Goal: Task Accomplishment & Management: Use online tool/utility

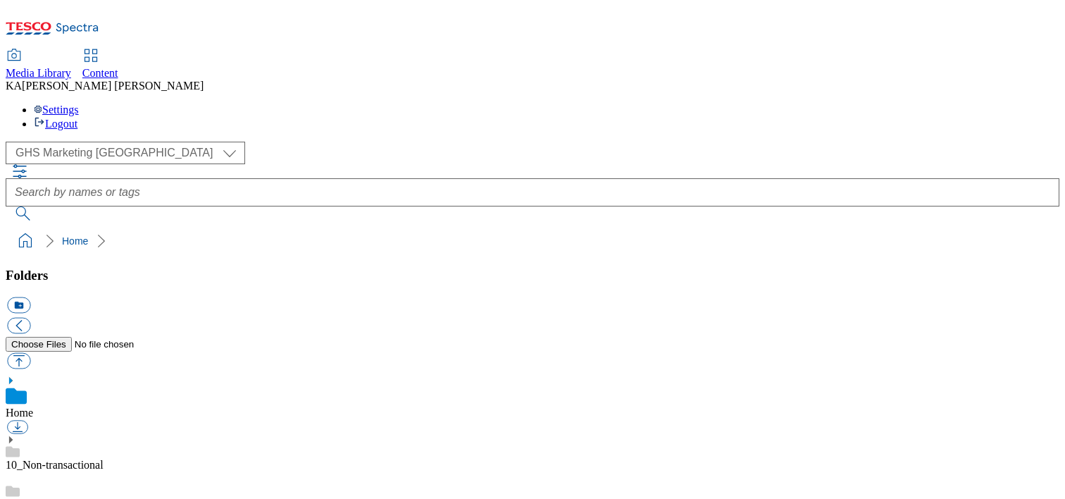
scroll to position [182, 0]
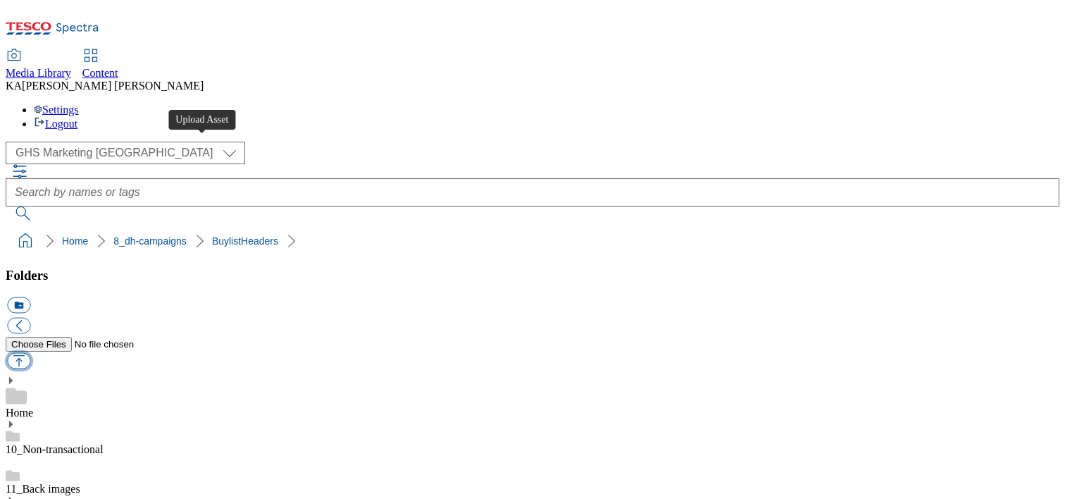
click at [30, 353] on button "button" at bounding box center [18, 361] width 23 height 16
type input "C:\fakepath\1756991058546-ad542074_Kinder_LegoBrand_H_1184X333_V1.jpg"
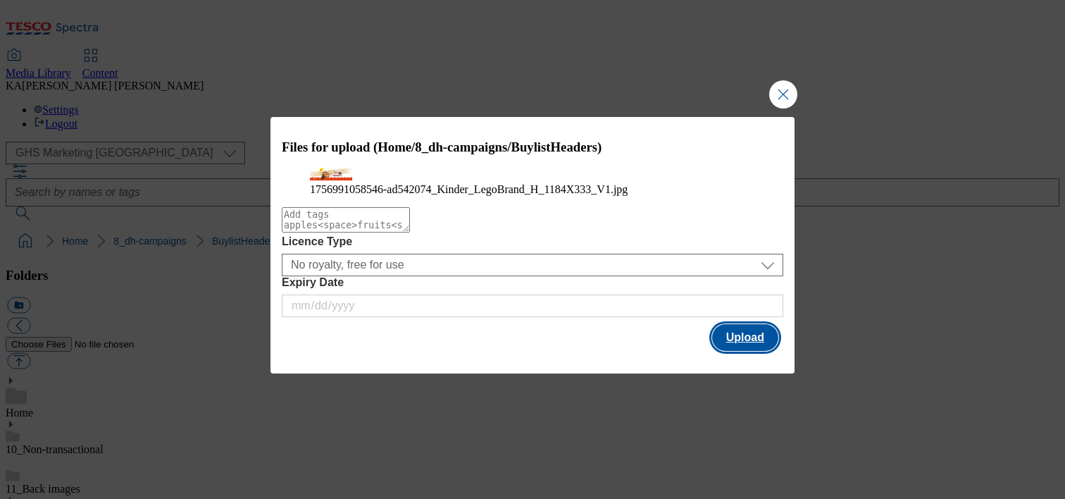
click at [732, 351] on button "Upload" at bounding box center [745, 337] width 66 height 27
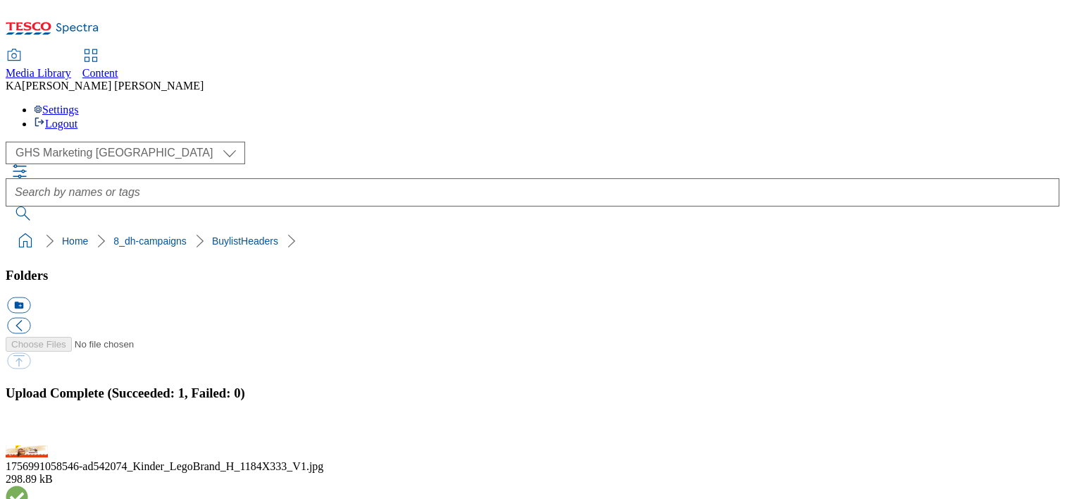
click at [28, 430] on button "button" at bounding box center [17, 436] width 21 height 13
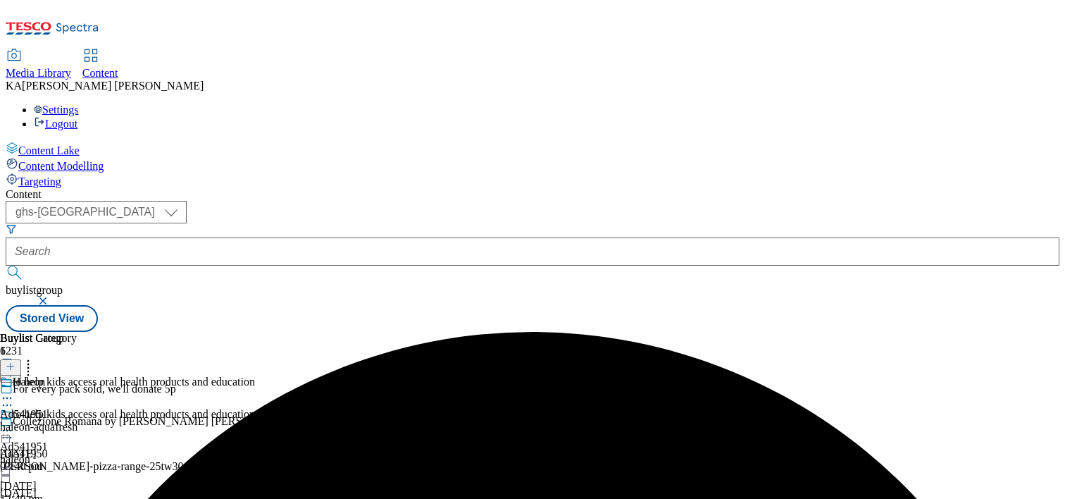
select select "ghs-[GEOGRAPHIC_DATA]"
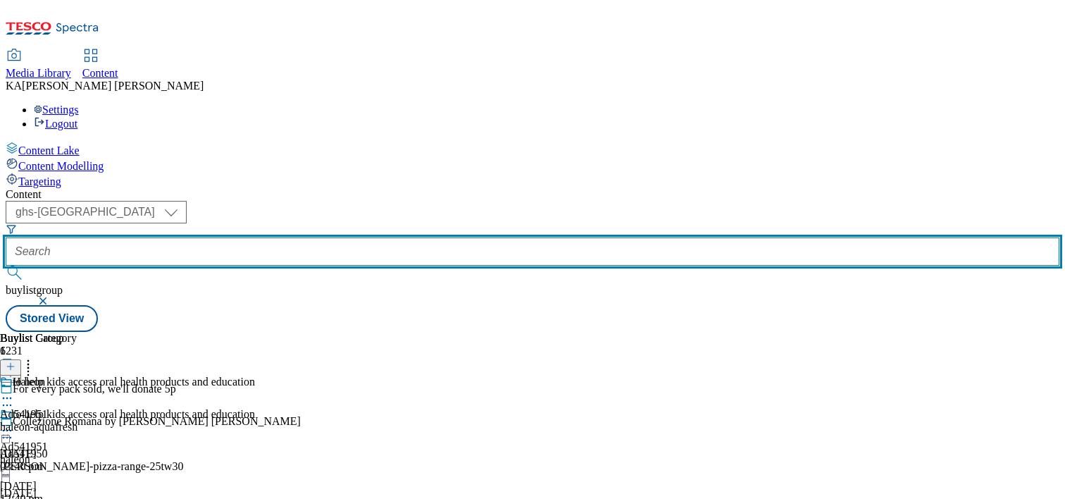
click at [330, 237] on input "text" at bounding box center [533, 251] width 1054 height 28
paste input "[PERSON_NAME]-25tw29"
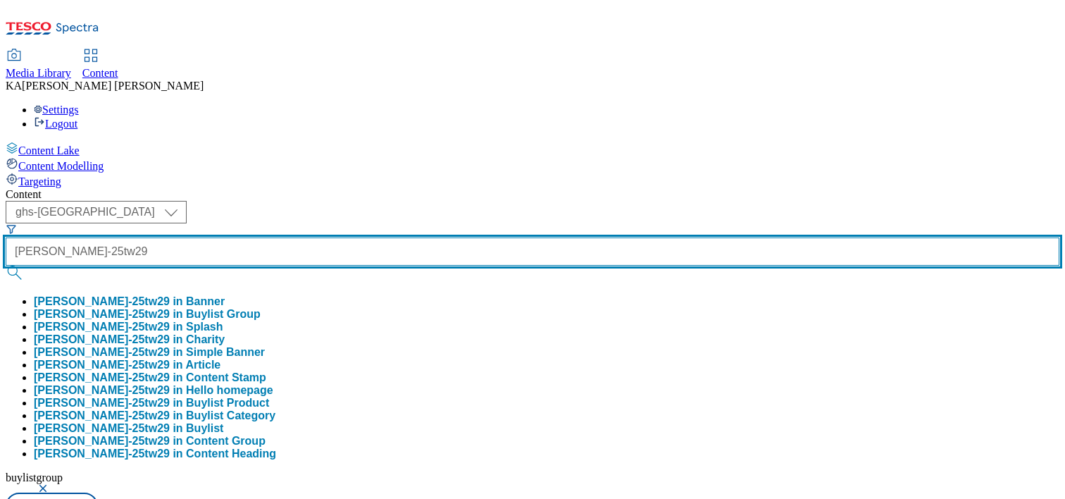
type input "[PERSON_NAME]-25tw29"
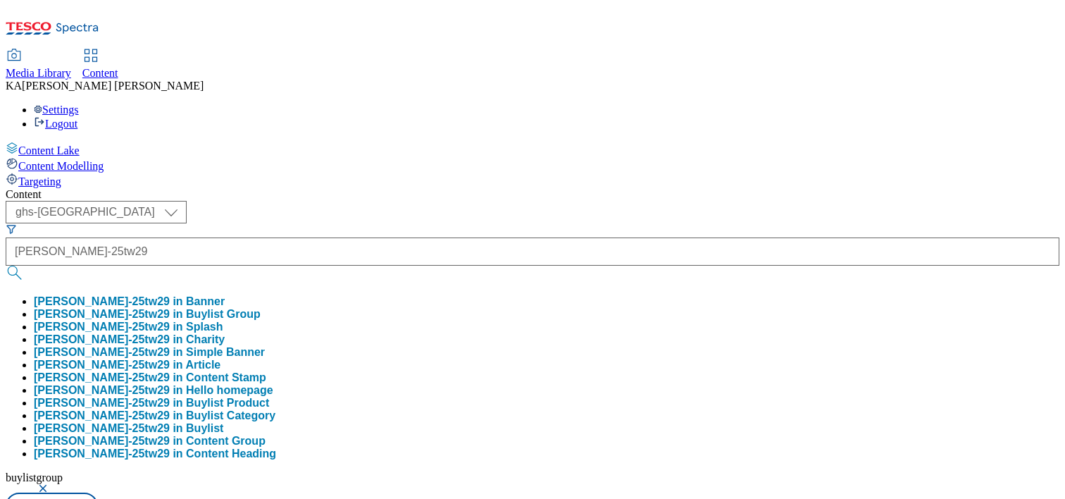
click at [261, 308] on button "ferrero-kinder-25tw29 in Buylist Group" at bounding box center [147, 314] width 227 height 13
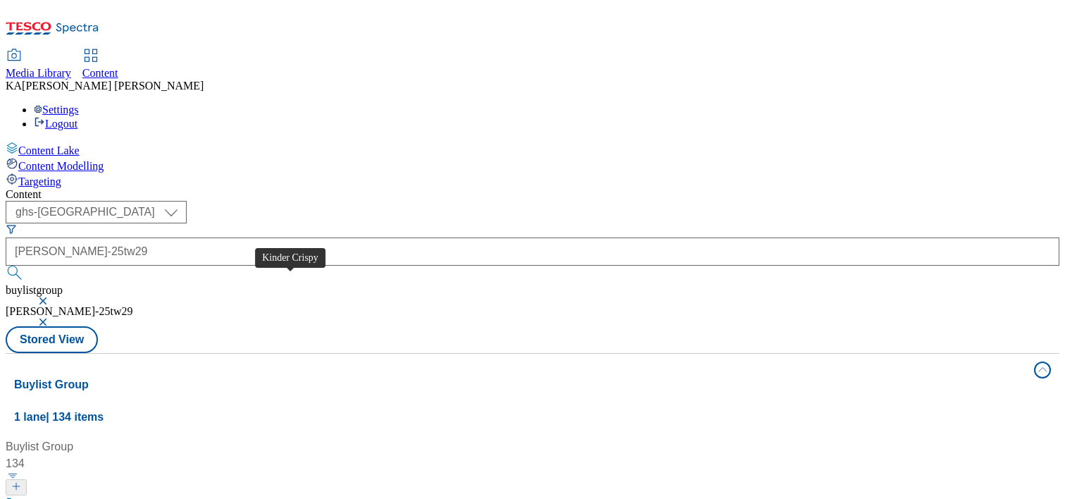
click at [86, 496] on div "Kinder Crispy" at bounding box center [52, 504] width 68 height 17
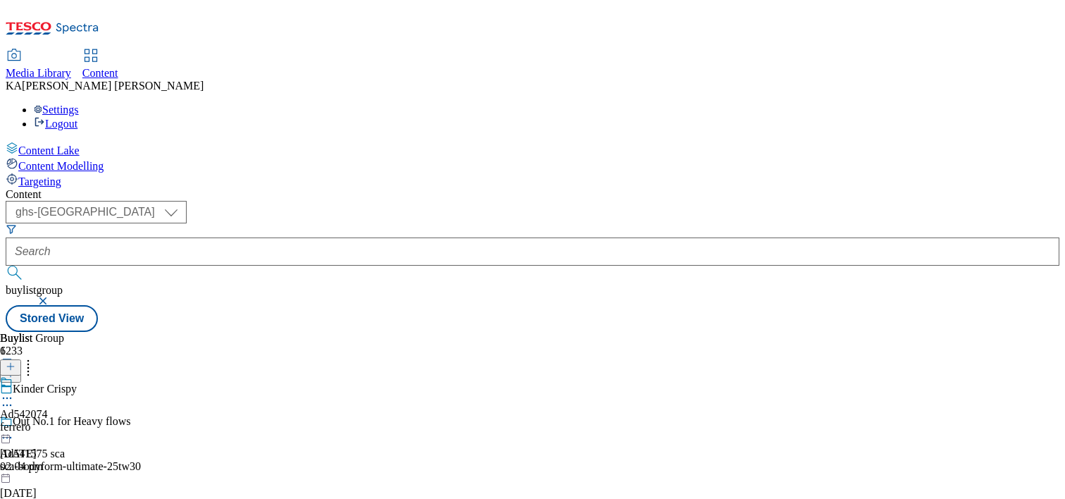
click at [14, 391] on icon at bounding box center [7, 398] width 14 height 14
click at [60, 423] on span "Edit" at bounding box center [52, 428] width 16 height 11
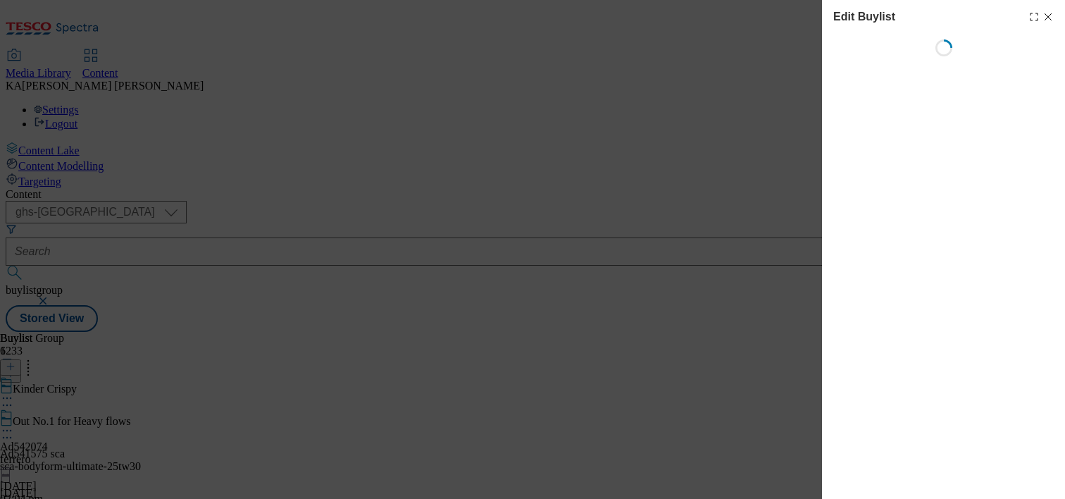
select select "tactical"
select select "supplier funded short term 1-3 weeks"
select select "dunnhumby"
select select "Banner"
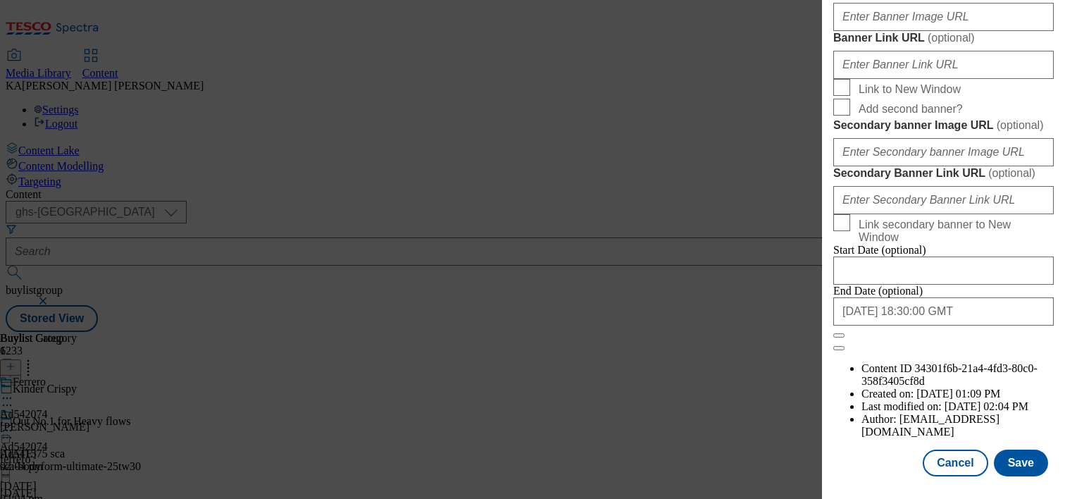
scroll to position [1274, 0]
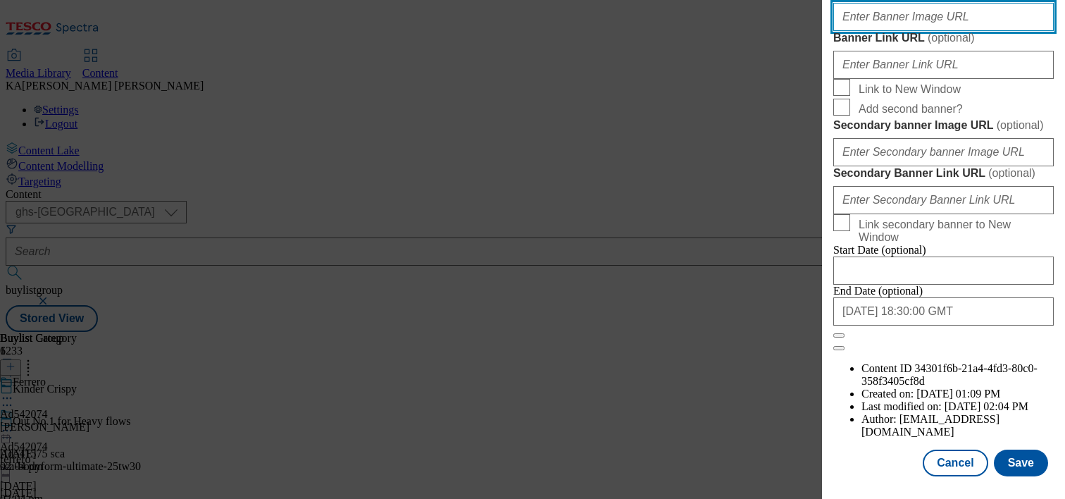
click at [884, 31] on input "Banner Image URL ( optional )" at bounding box center [943, 17] width 220 height 28
paste input "https://digitalcontent.api.tesco.com/v2/media/ghs-mktg/c8ab4924-4017-4823-bd21-…"
type input "https://digitalcontent.api.tesco.com/v2/media/ghs-mktg/c8ab4924-4017-4823-bd21-…"
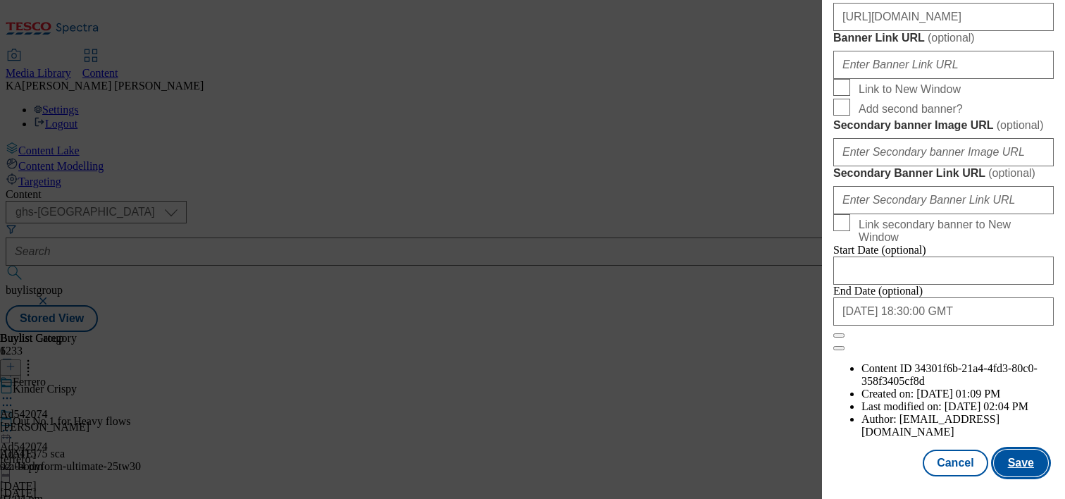
click at [1019, 466] on button "Save" at bounding box center [1021, 462] width 54 height 27
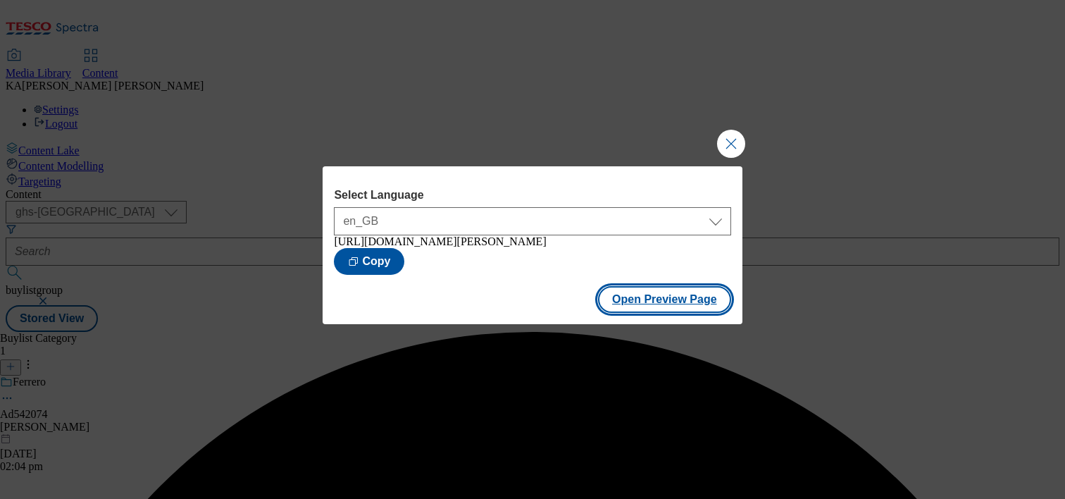
click at [628, 301] on button "Open Preview Page" at bounding box center [664, 299] width 133 height 27
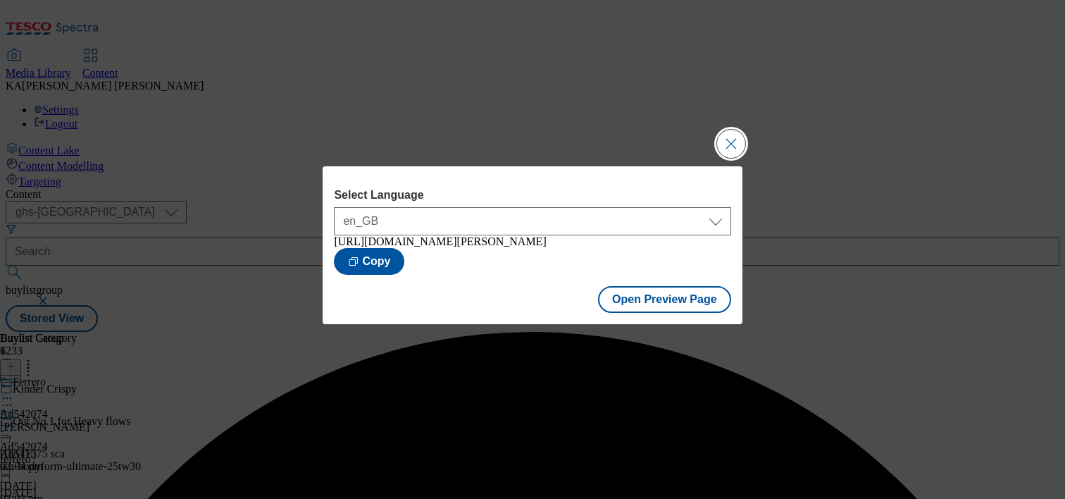
click at [732, 139] on button "Close Modal" at bounding box center [731, 144] width 28 height 28
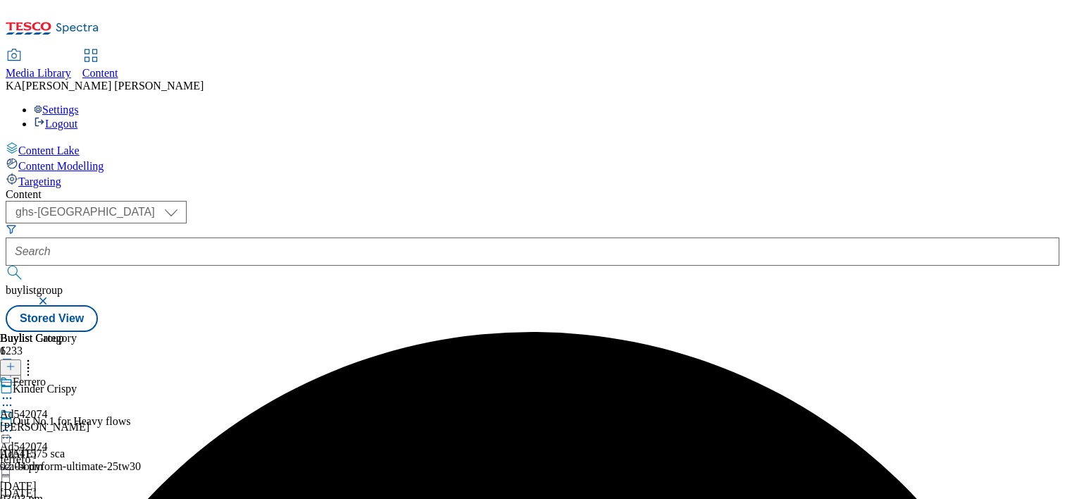
click at [14, 423] on icon at bounding box center [7, 430] width 14 height 14
